Goal: Navigation & Orientation: Find specific page/section

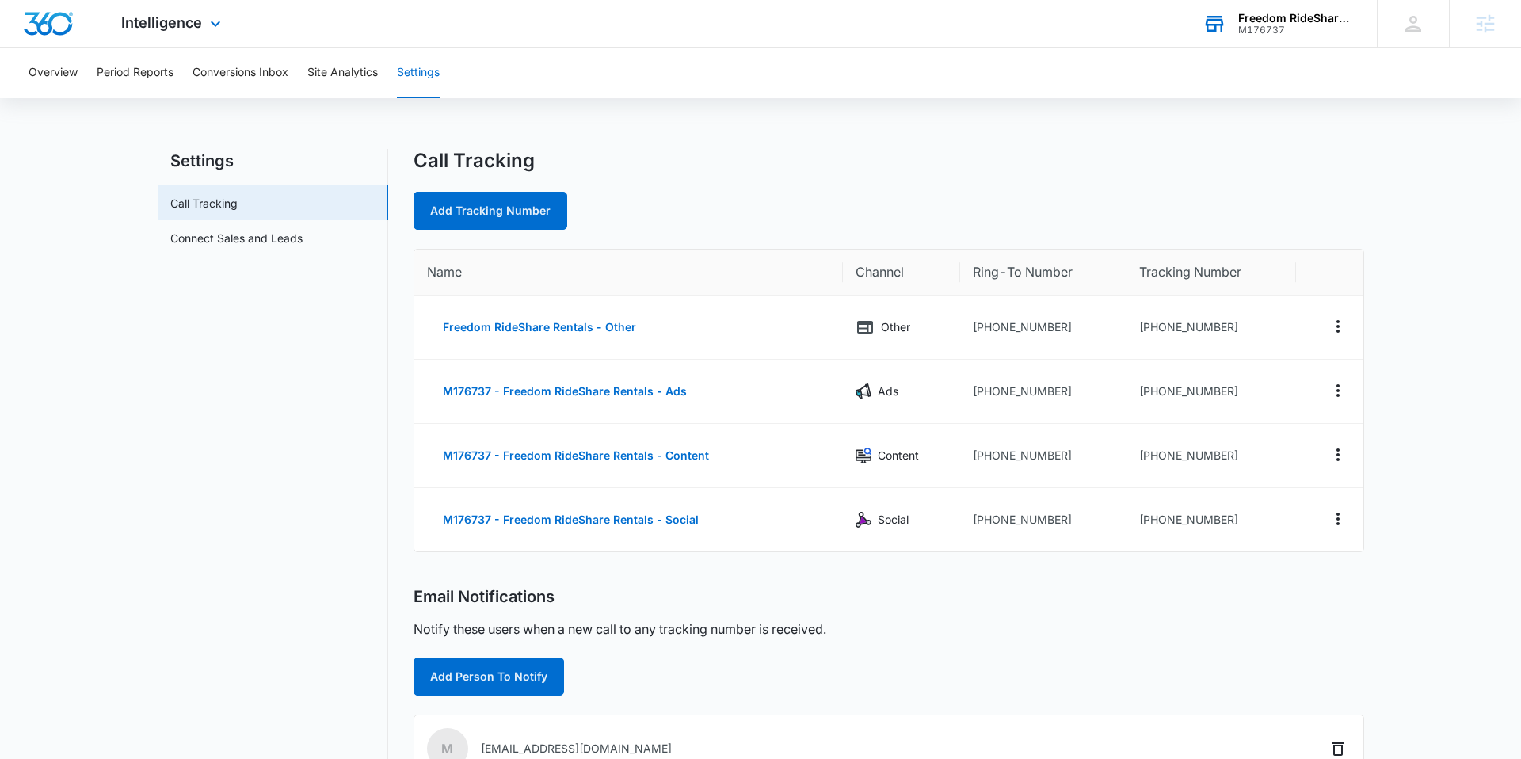
click at [1262, 25] on div "M176737" at bounding box center [1297, 30] width 116 height 11
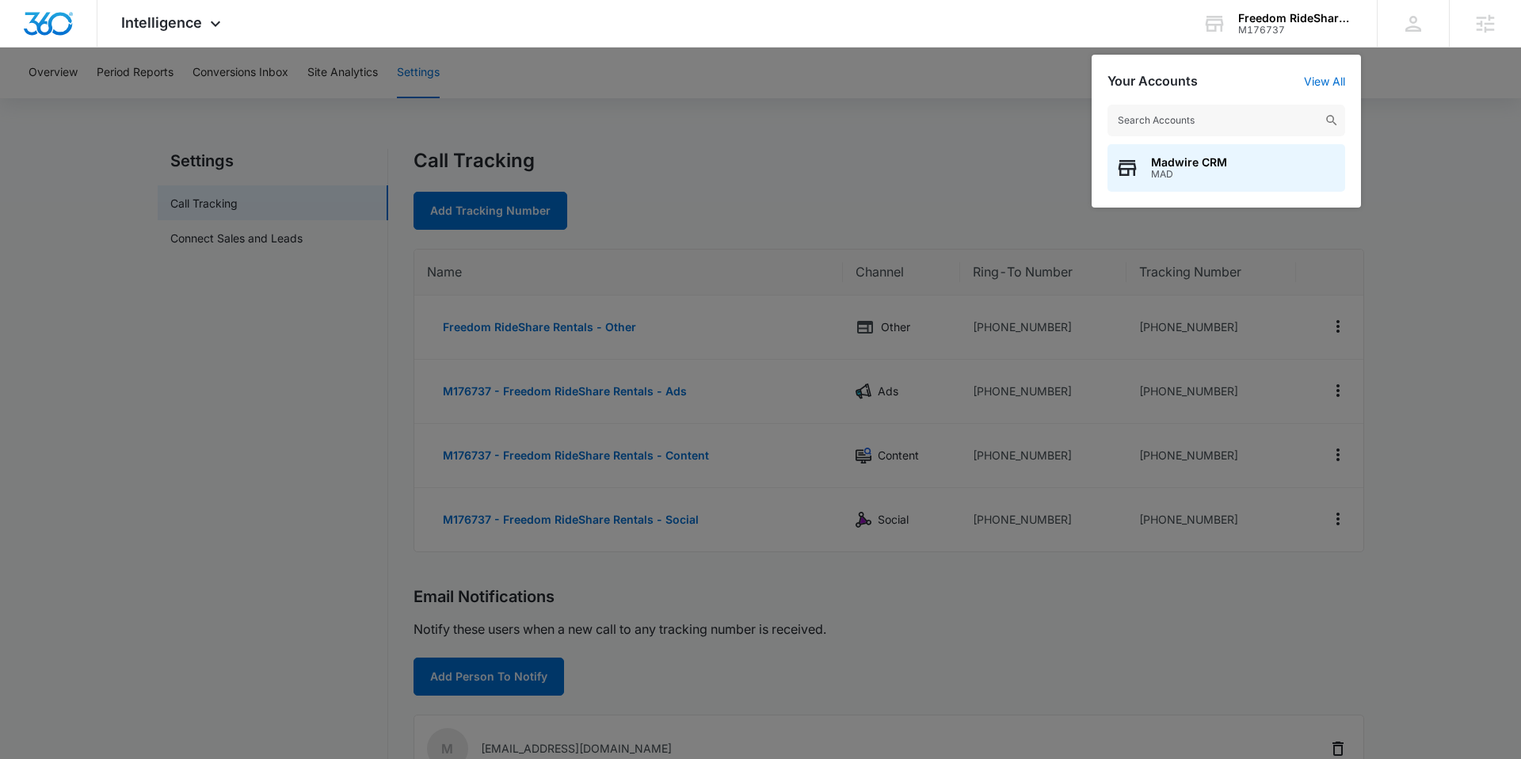
click at [898, 160] on div at bounding box center [760, 379] width 1521 height 759
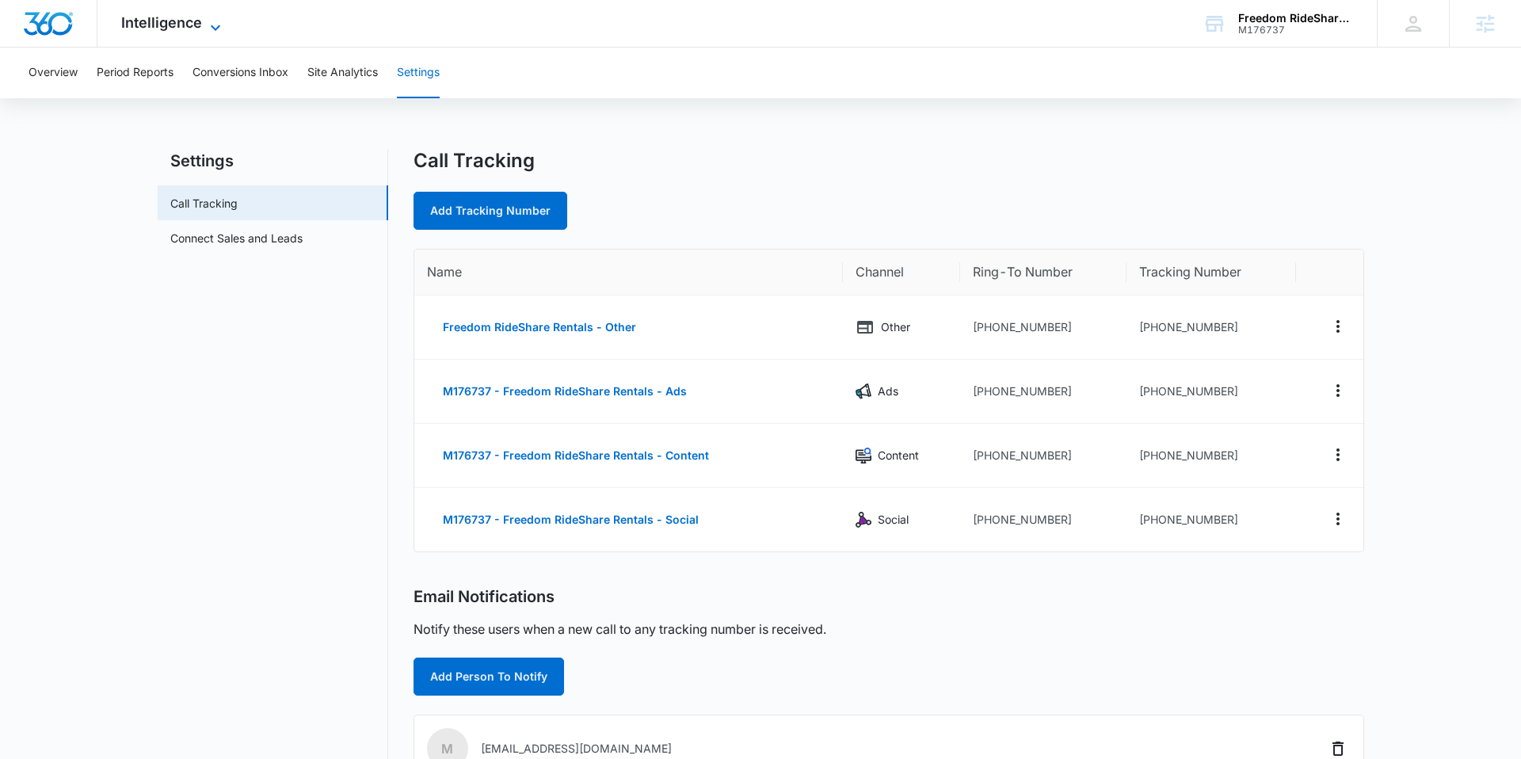
click at [143, 25] on span "Intelligence" at bounding box center [161, 22] width 81 height 17
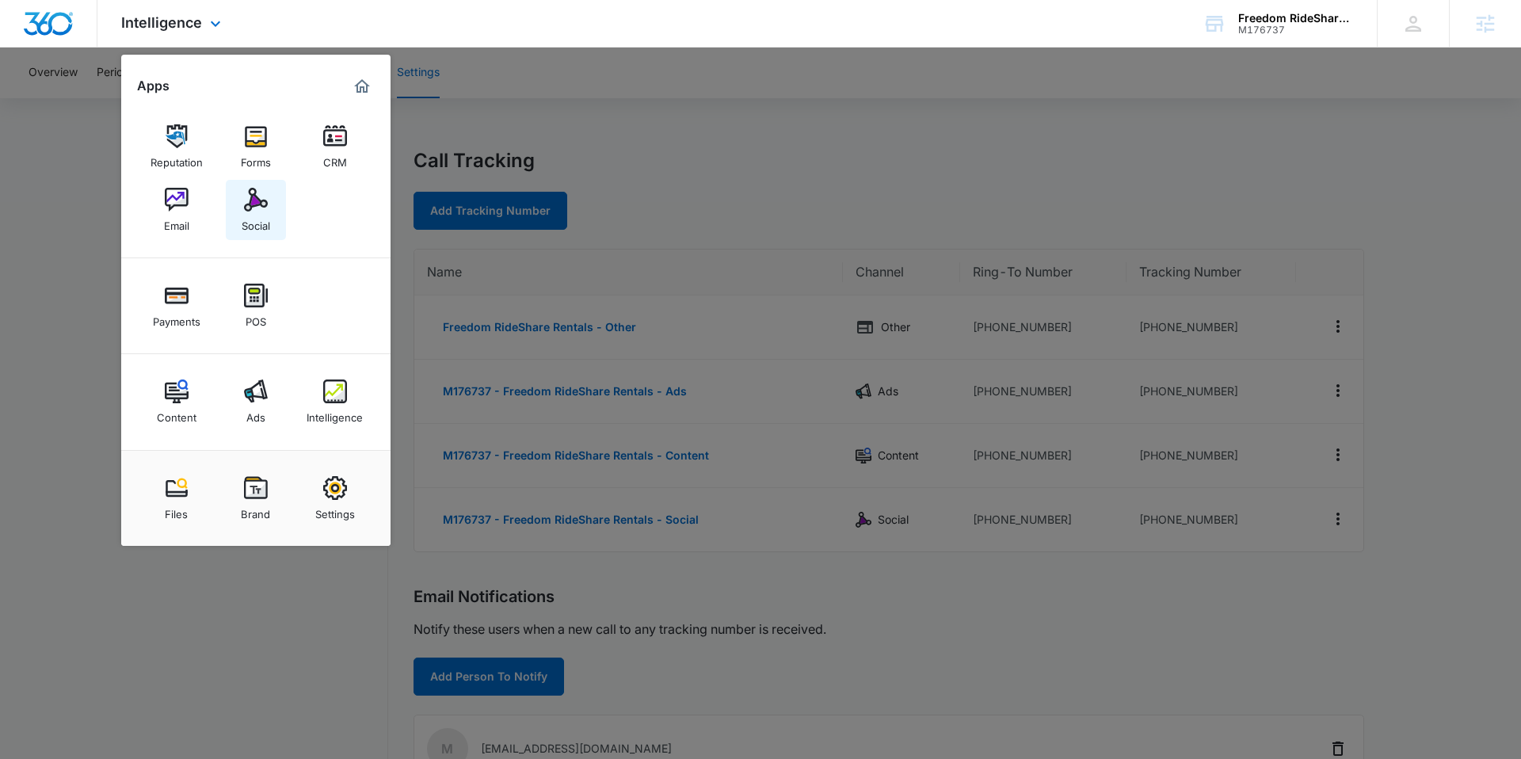
click at [258, 209] on img at bounding box center [256, 200] width 24 height 24
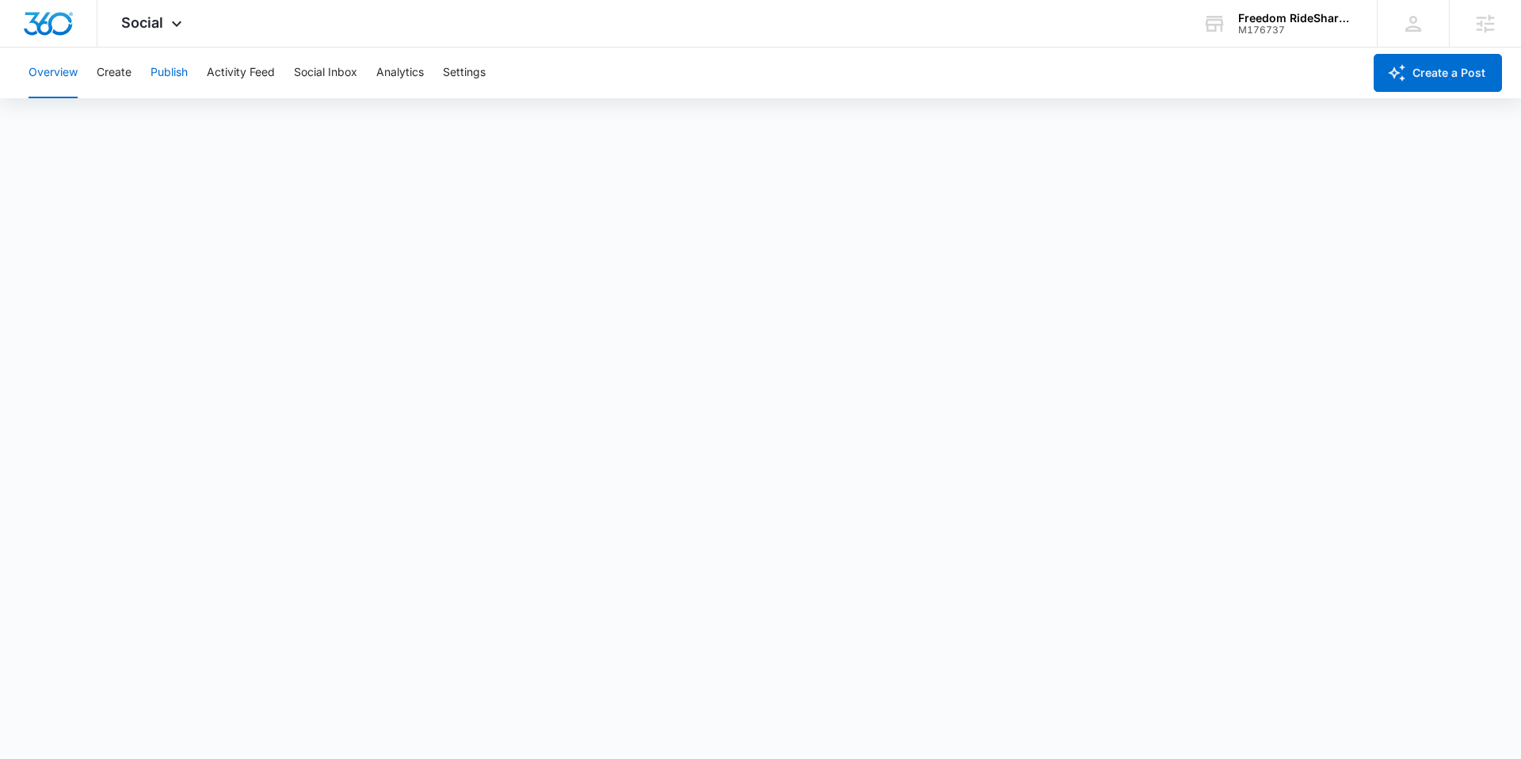
click at [165, 74] on button "Publish" at bounding box center [169, 73] width 37 height 51
click at [155, 121] on div "Calendar Schedules" at bounding box center [760, 121] width 1483 height 44
click at [117, 119] on button "Schedules" at bounding box center [121, 121] width 54 height 44
click at [57, 120] on button "Calendar" at bounding box center [52, 121] width 47 height 44
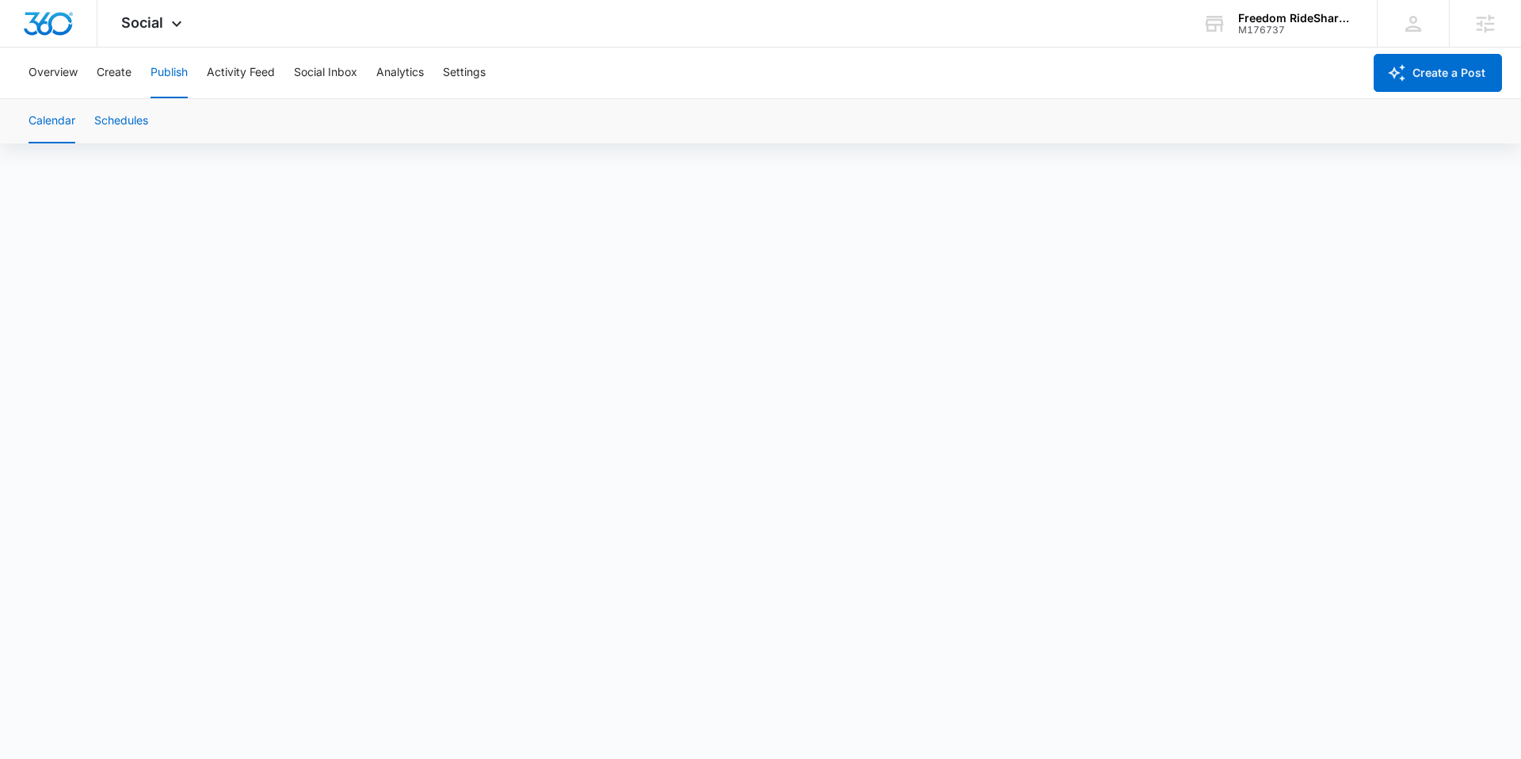
click at [130, 109] on button "Schedules" at bounding box center [121, 121] width 54 height 44
